Goal: Check status: Check status

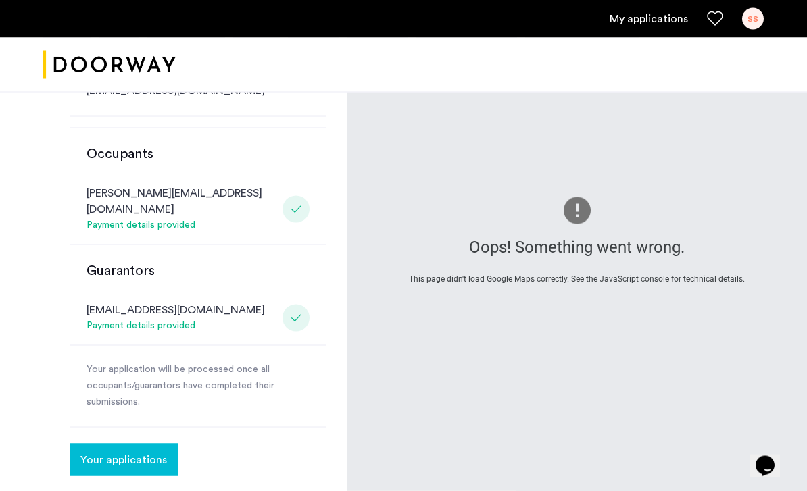
scroll to position [254, 0]
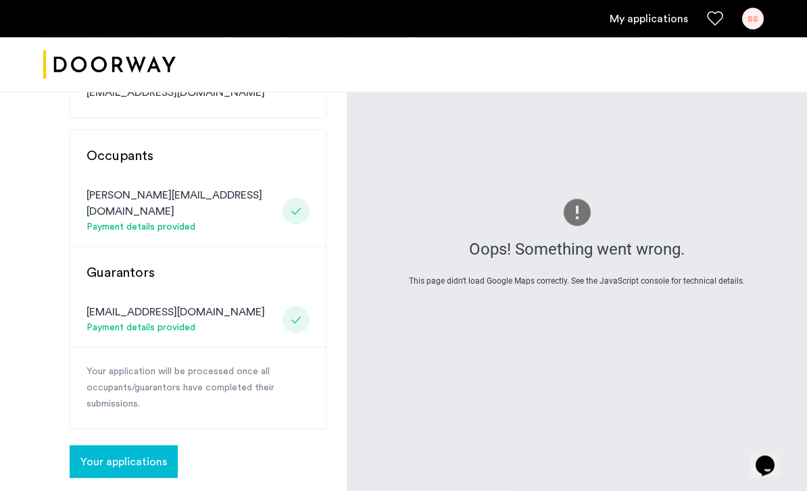
click at [138, 451] on button "Your applications" at bounding box center [124, 462] width 108 height 32
click at [146, 446] on button "Your applications" at bounding box center [124, 462] width 108 height 32
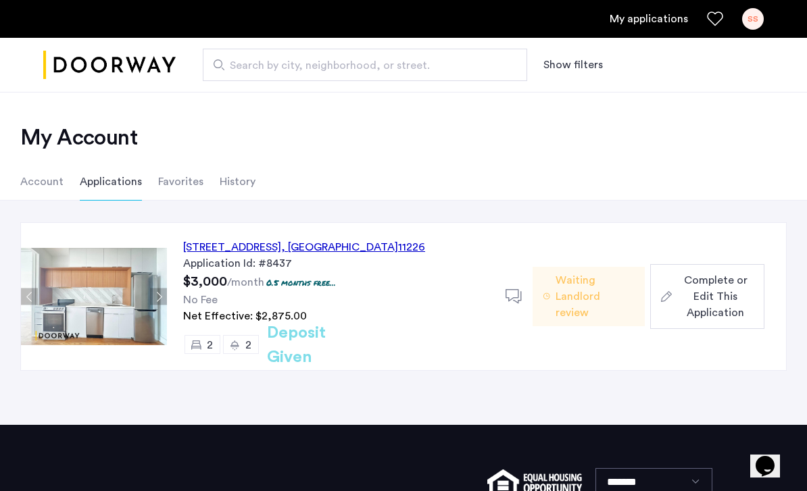
click at [584, 305] on span "Waiting Landlord review" at bounding box center [594, 296] width 79 height 49
click at [346, 250] on div "[STREET_ADDRESS]" at bounding box center [304, 247] width 242 height 16
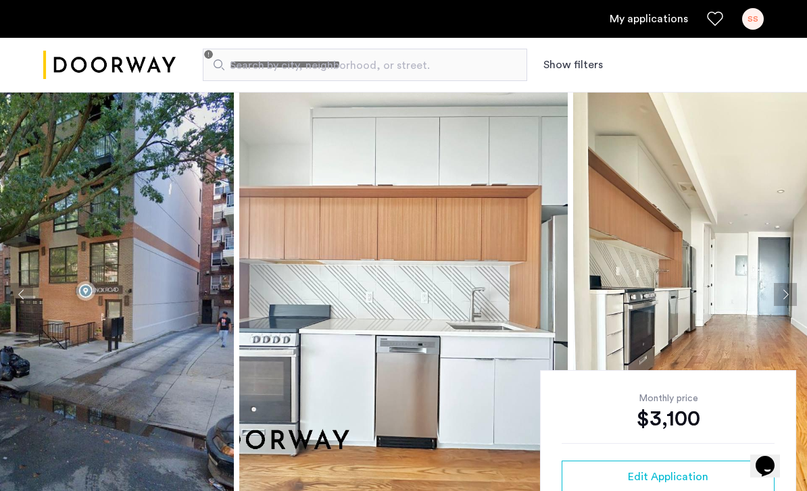
click at [210, 414] on img at bounding box center [69, 294] width 328 height 405
click at [174, 424] on img at bounding box center [69, 294] width 328 height 405
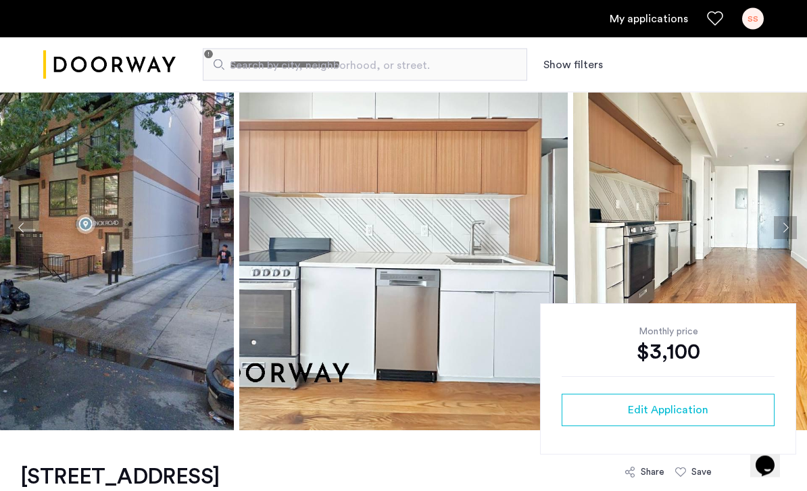
scroll to position [14, 0]
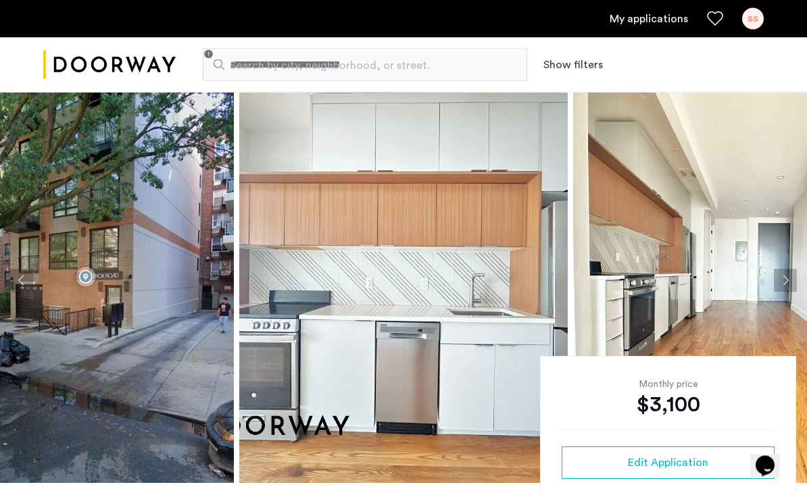
click at [319, 314] on img at bounding box center [403, 280] width 328 height 405
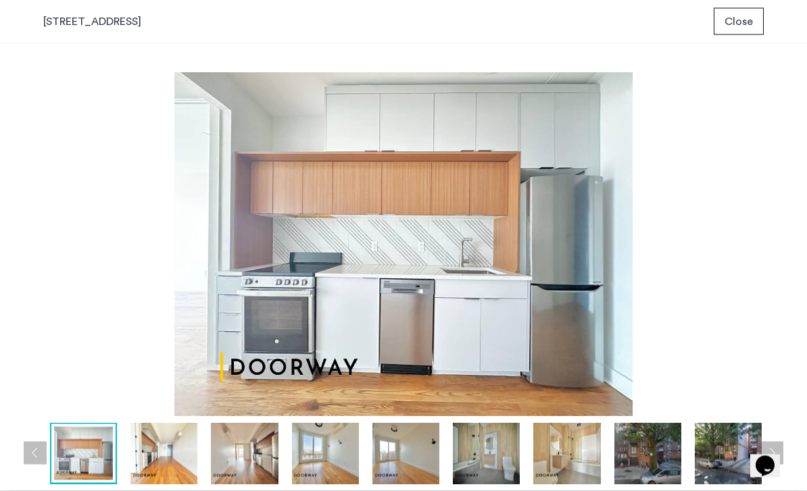
scroll to position [0, 0]
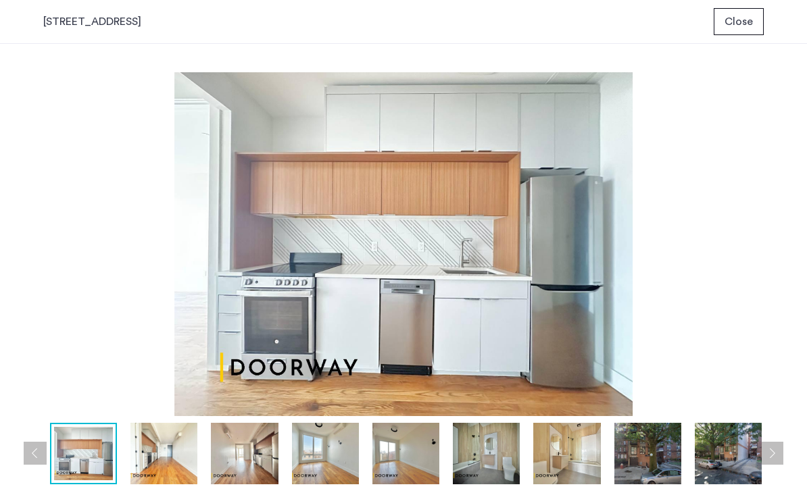
click at [470, 259] on img at bounding box center [403, 244] width 720 height 344
click at [615, 285] on img at bounding box center [403, 244] width 720 height 344
click at [772, 457] on button "Next apartment" at bounding box center [771, 453] width 23 height 23
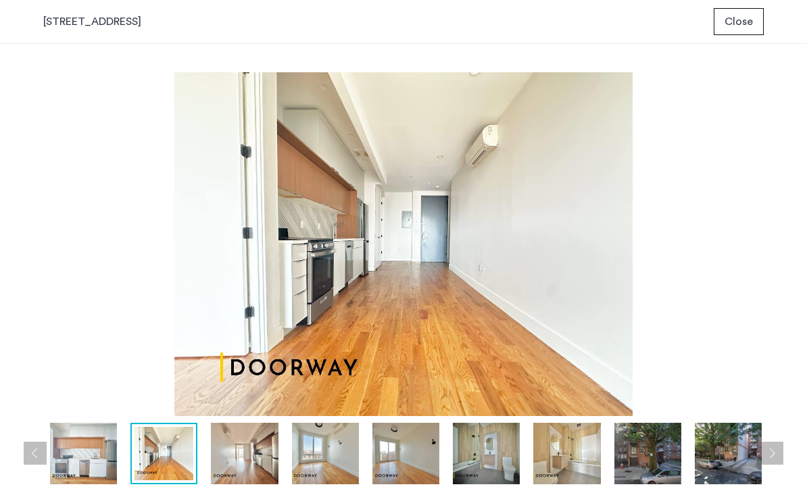
click at [778, 462] on button "Next apartment" at bounding box center [771, 453] width 23 height 23
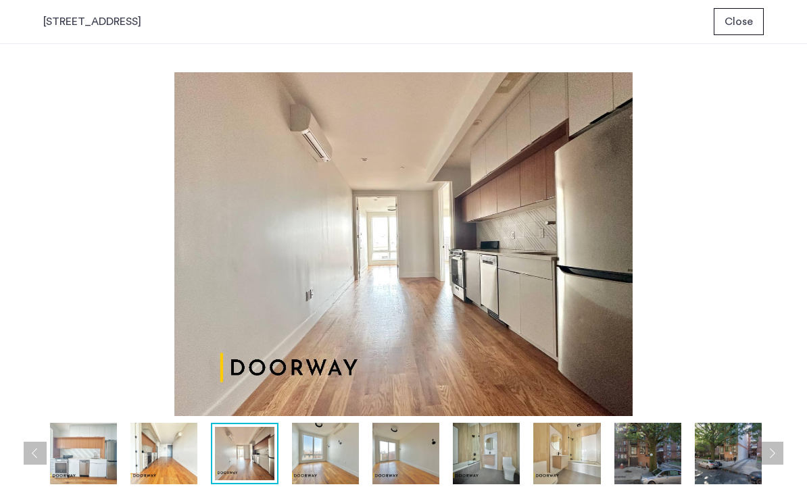
click at [778, 453] on button "Next apartment" at bounding box center [771, 453] width 23 height 23
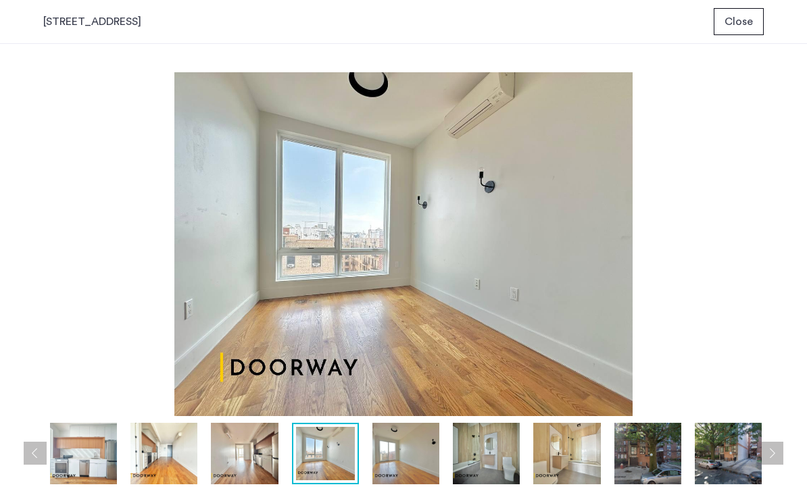
click at [780, 450] on button "Next apartment" at bounding box center [771, 453] width 23 height 23
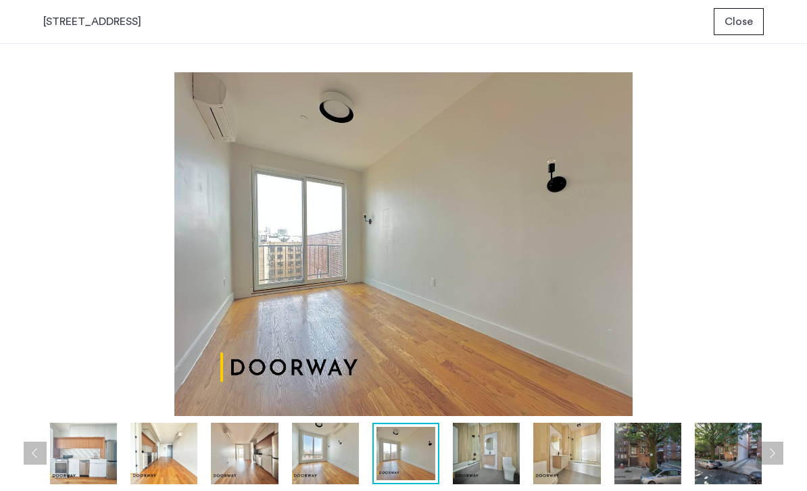
click at [778, 449] on button "Next apartment" at bounding box center [771, 453] width 23 height 23
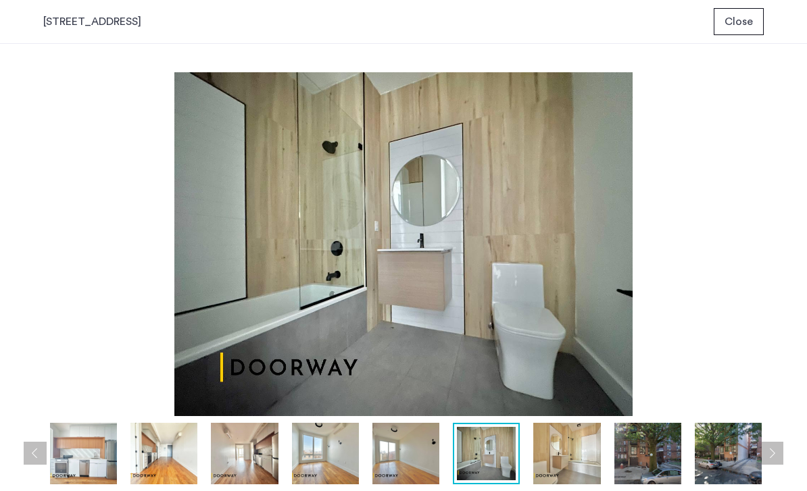
click at [780, 447] on button "Next apartment" at bounding box center [771, 453] width 23 height 23
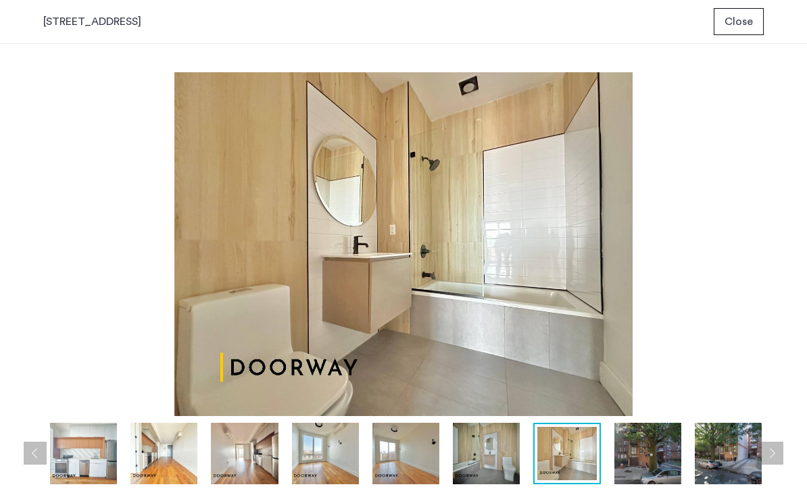
click at [20, 455] on div "prev next prev next" at bounding box center [403, 267] width 807 height 447
click at [32, 461] on button "Previous apartment" at bounding box center [35, 453] width 23 height 23
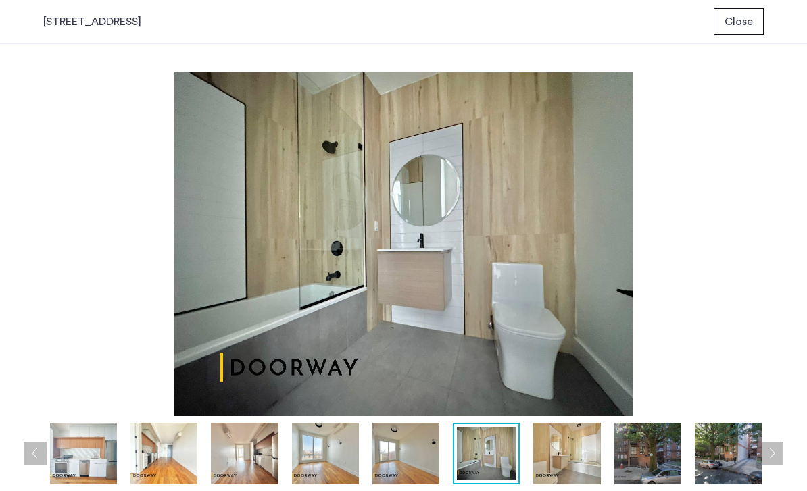
click at [780, 449] on button "Next apartment" at bounding box center [771, 453] width 23 height 23
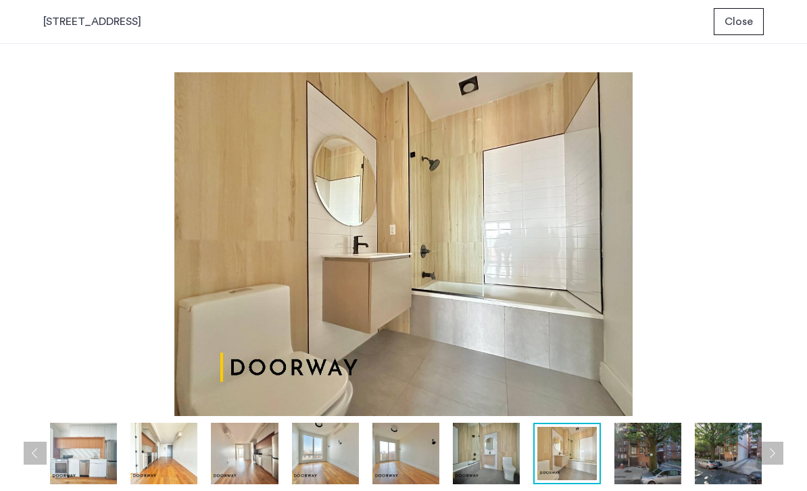
click at [781, 454] on button "Next apartment" at bounding box center [771, 453] width 23 height 23
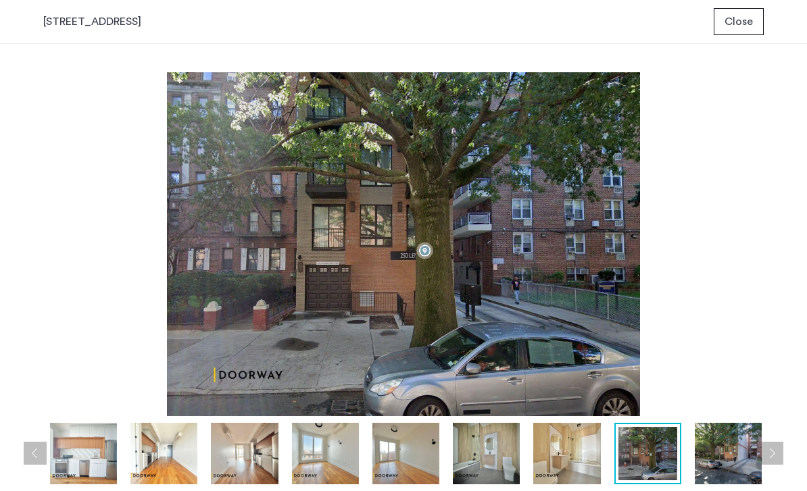
click at [782, 455] on button "Next apartment" at bounding box center [771, 453] width 23 height 23
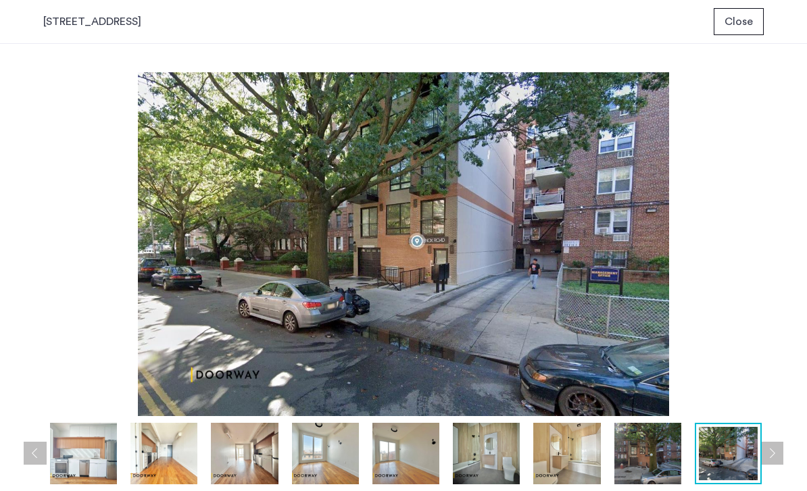
click at [782, 459] on button "Next apartment" at bounding box center [771, 453] width 23 height 23
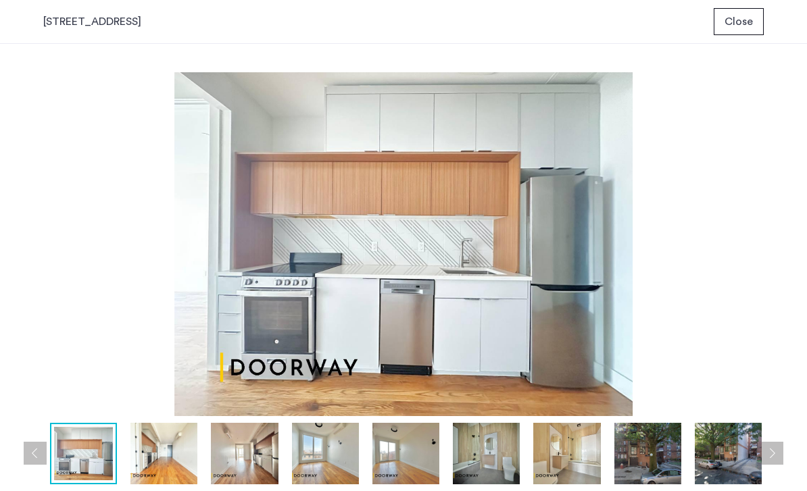
click at [781, 478] on div "prev next prev next" at bounding box center [403, 267] width 807 height 447
click at [760, 461] on img at bounding box center [728, 454] width 67 height 62
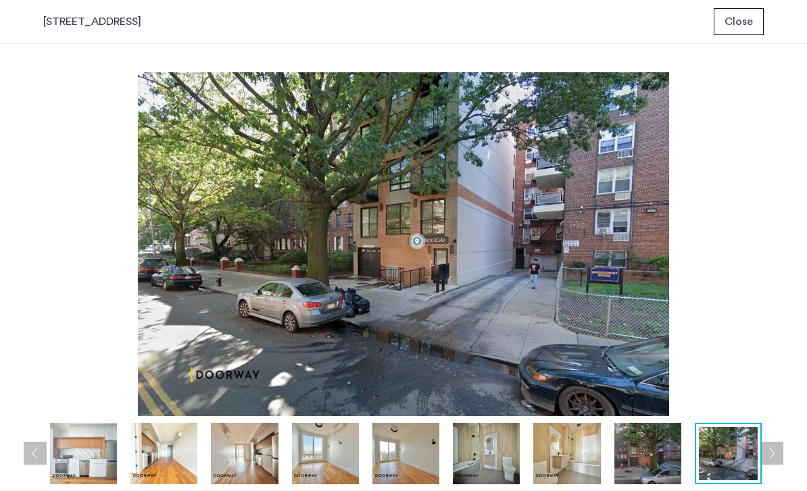
click at [769, 453] on button "Next apartment" at bounding box center [771, 453] width 23 height 23
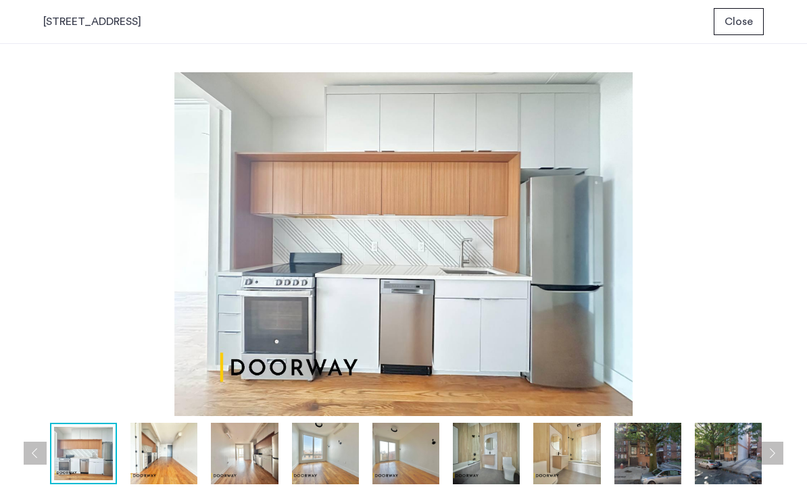
click at [766, 447] on button "Next apartment" at bounding box center [771, 453] width 23 height 23
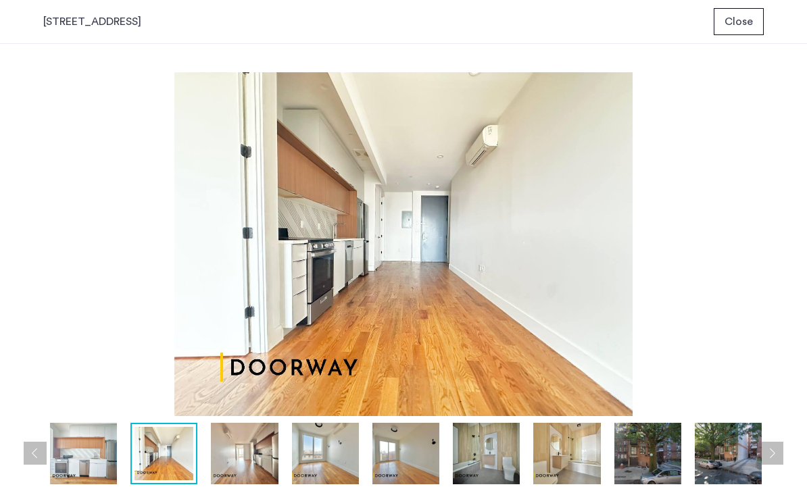
click at [767, 447] on button "Next apartment" at bounding box center [771, 453] width 23 height 23
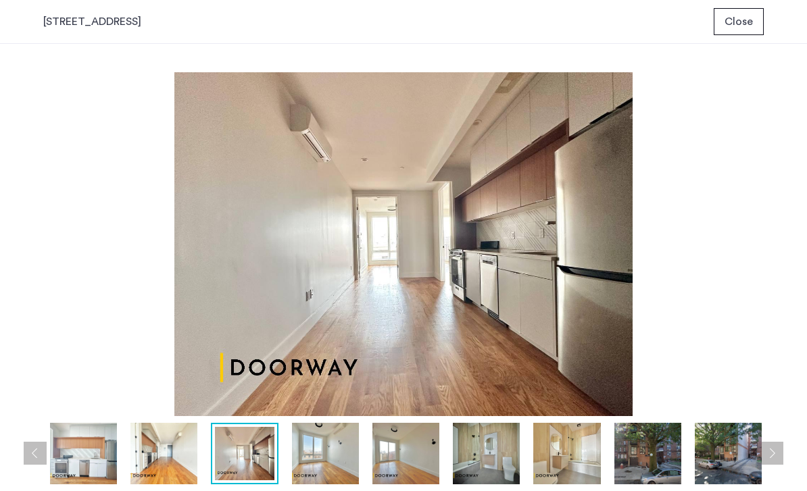
click at [776, 455] on button "Next apartment" at bounding box center [771, 453] width 23 height 23
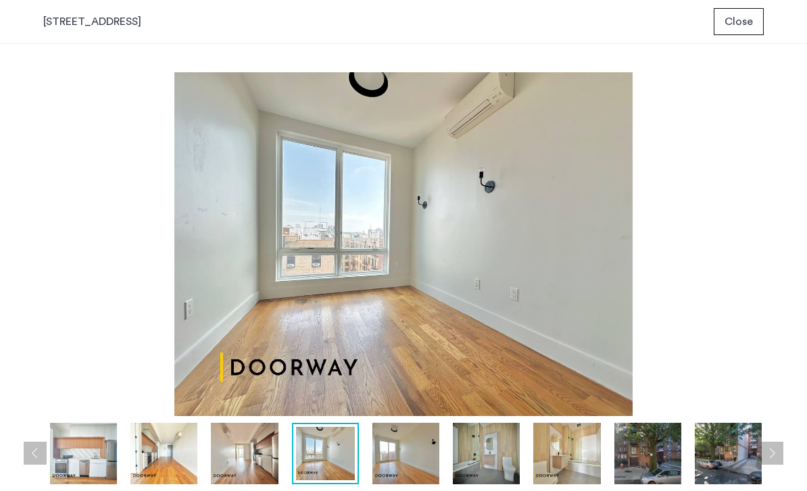
click at [772, 450] on button "Next apartment" at bounding box center [771, 453] width 23 height 23
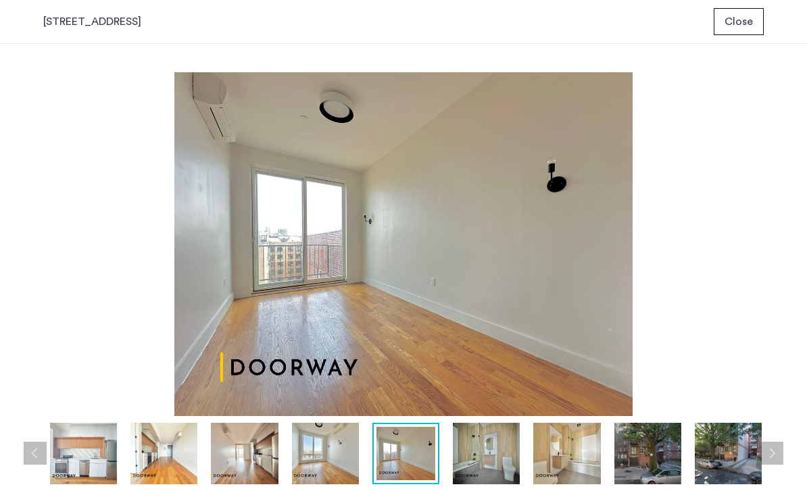
click at [772, 451] on button "Next apartment" at bounding box center [771, 453] width 23 height 23
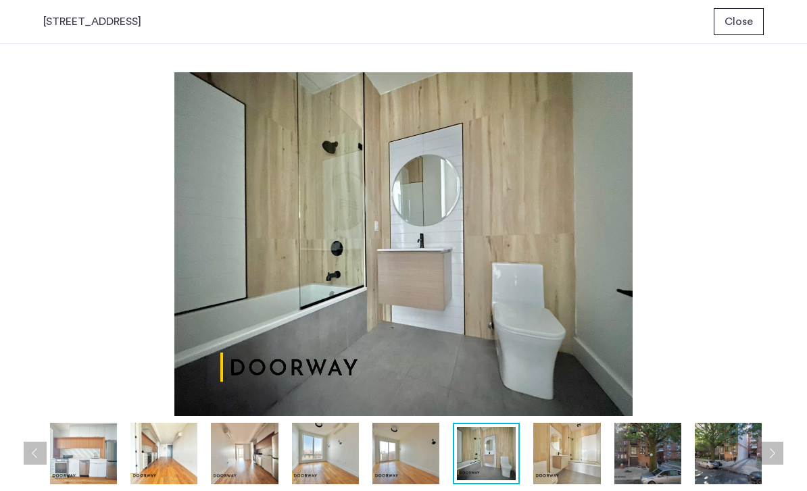
click at [771, 449] on button "Next apartment" at bounding box center [771, 453] width 23 height 23
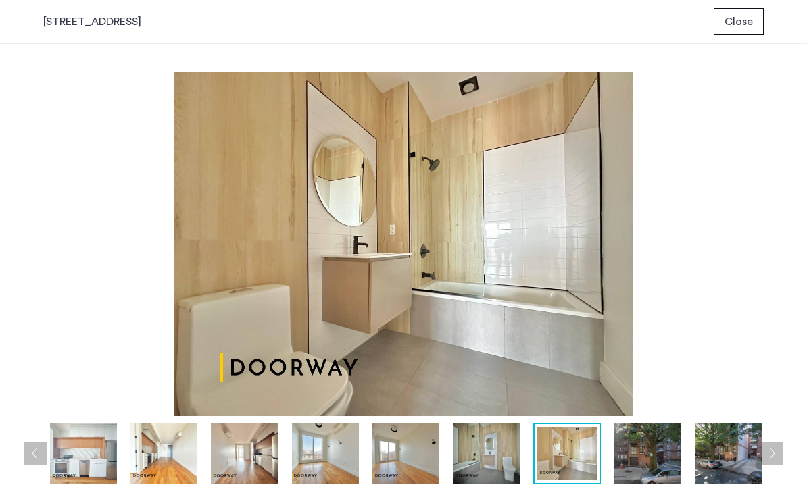
click at [772, 448] on button "Next apartment" at bounding box center [771, 453] width 23 height 23
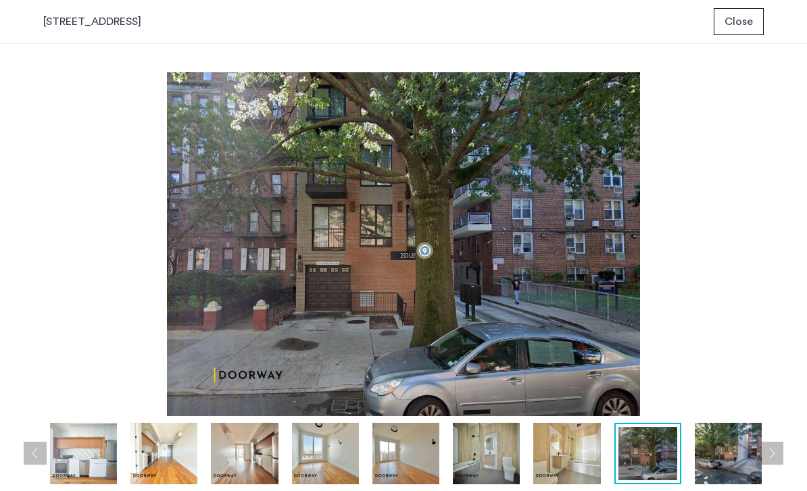
click at [772, 446] on button "Next apartment" at bounding box center [771, 453] width 23 height 23
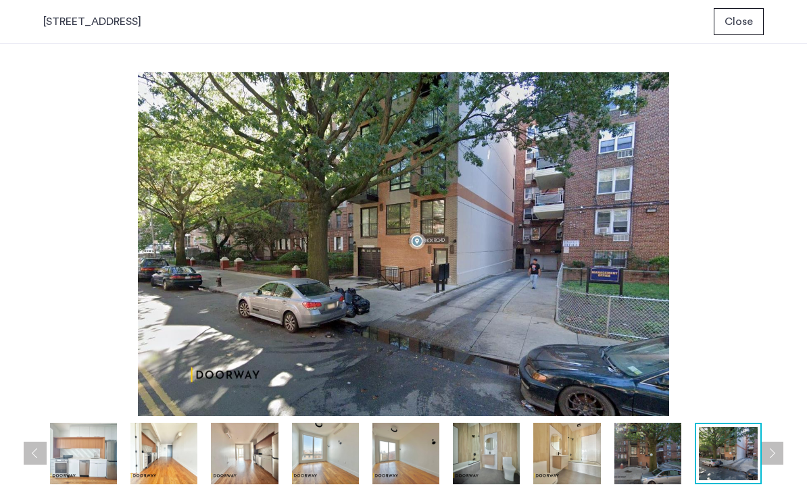
click at [772, 445] on button "Next apartment" at bounding box center [771, 453] width 23 height 23
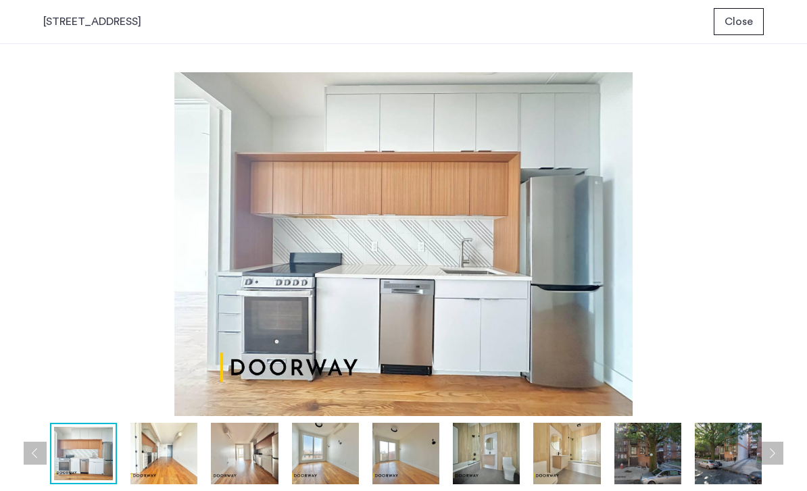
click at [772, 445] on button "Next apartment" at bounding box center [771, 453] width 23 height 23
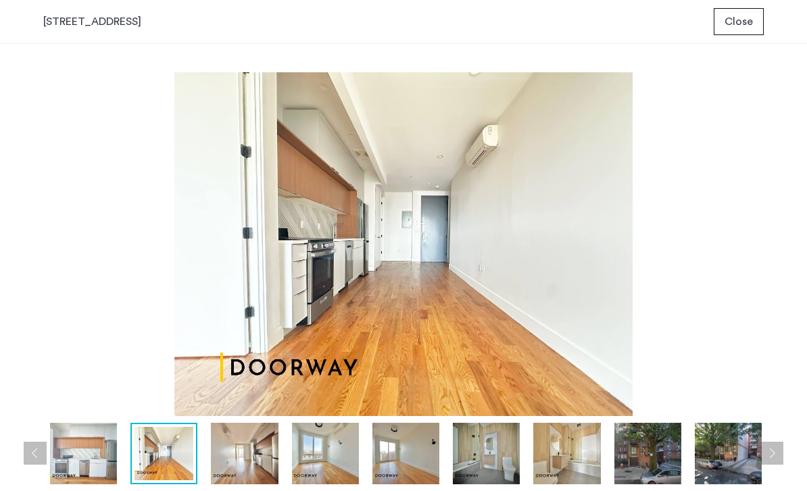
click at [25, 460] on button "Previous apartment" at bounding box center [35, 453] width 23 height 23
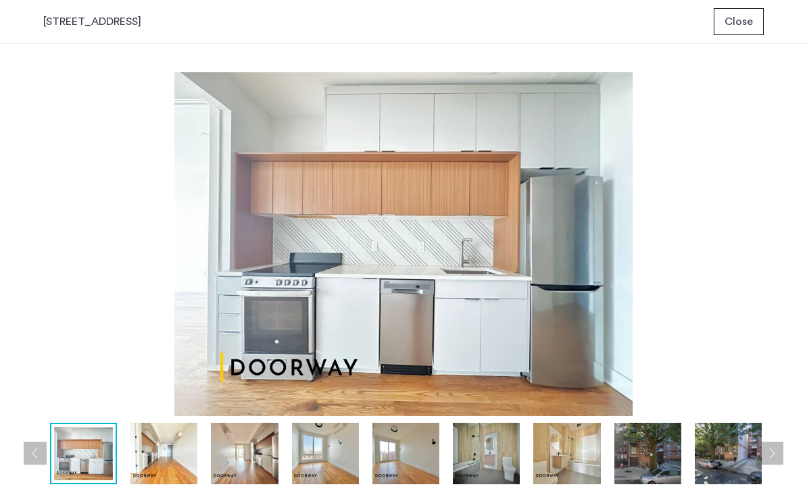
click at [15, 461] on div "prev next prev next" at bounding box center [403, 267] width 807 height 447
click at [17, 455] on div "prev next prev next" at bounding box center [403, 267] width 807 height 447
click at [20, 448] on div "prev next prev next" at bounding box center [403, 267] width 807 height 447
click at [24, 454] on button "Previous apartment" at bounding box center [35, 453] width 23 height 23
